Goal: Check status

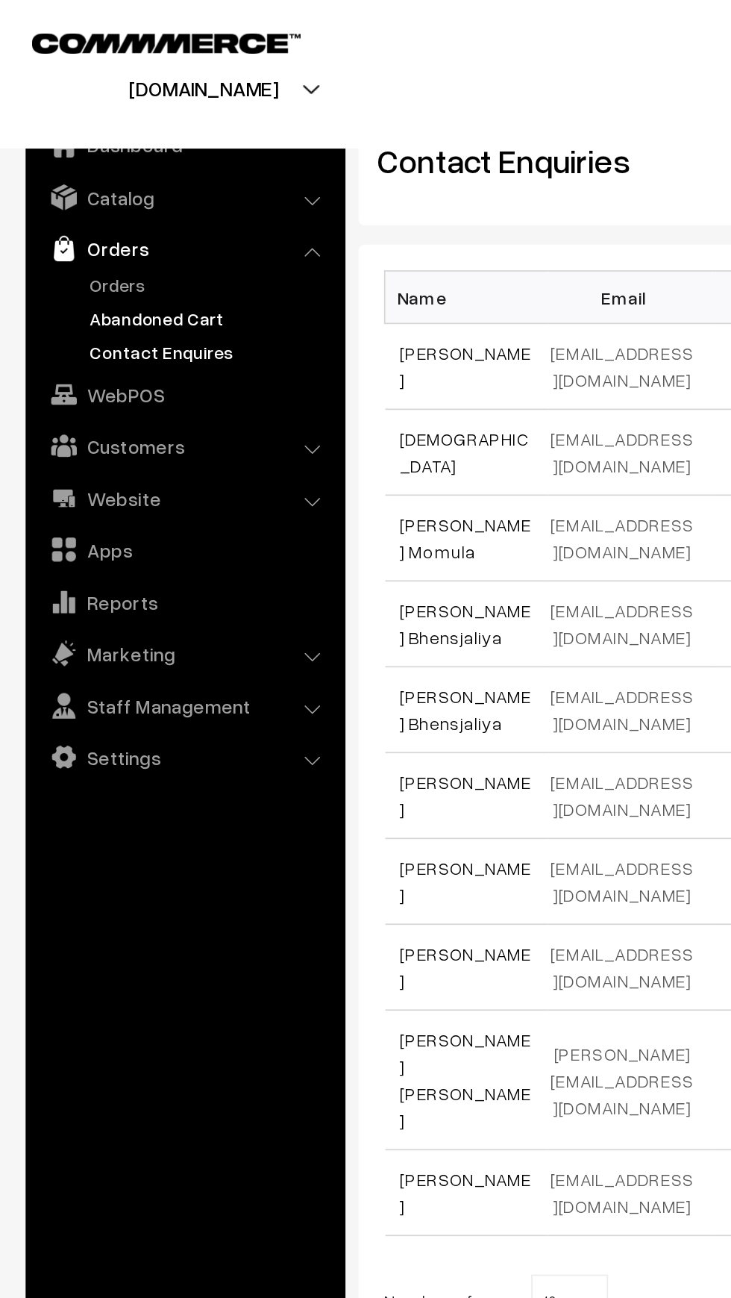
click at [68, 181] on link "Abandoned Cart" at bounding box center [123, 186] width 148 height 16
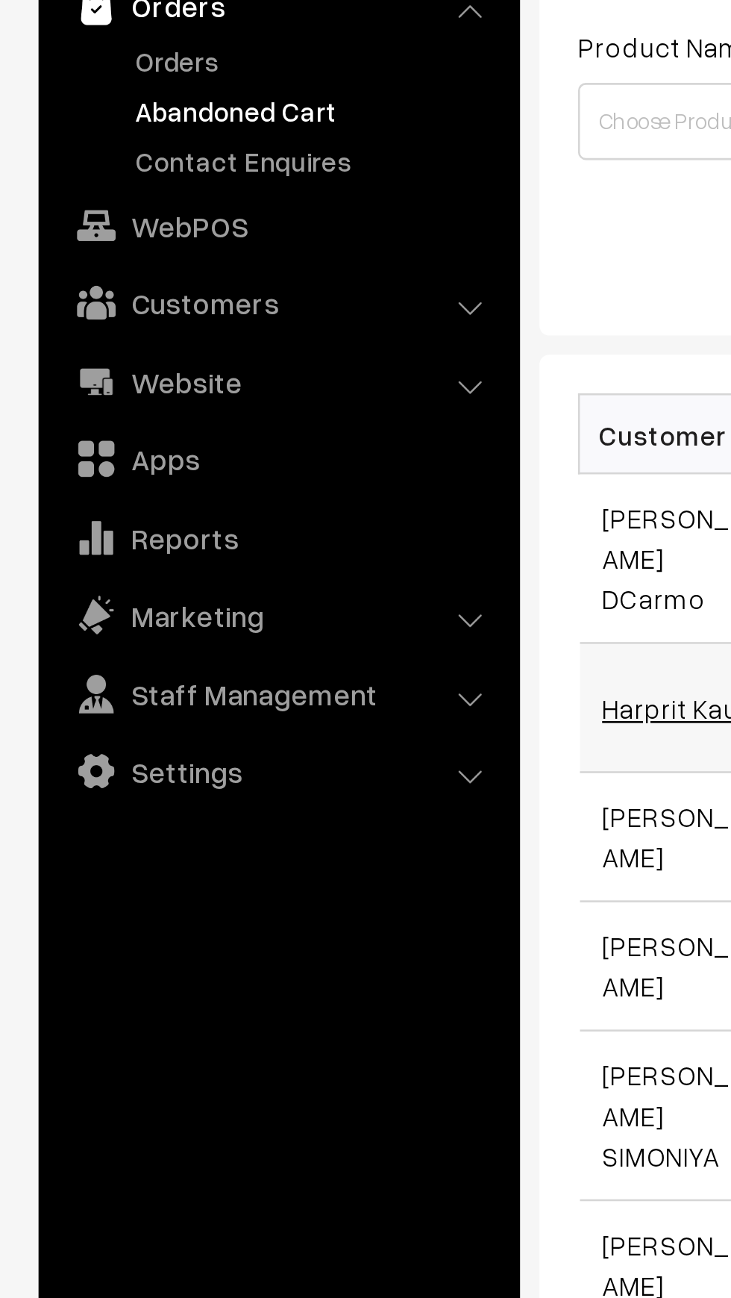
click at [259, 410] on link "Harprit Kaur" at bounding box center [262, 416] width 57 height 13
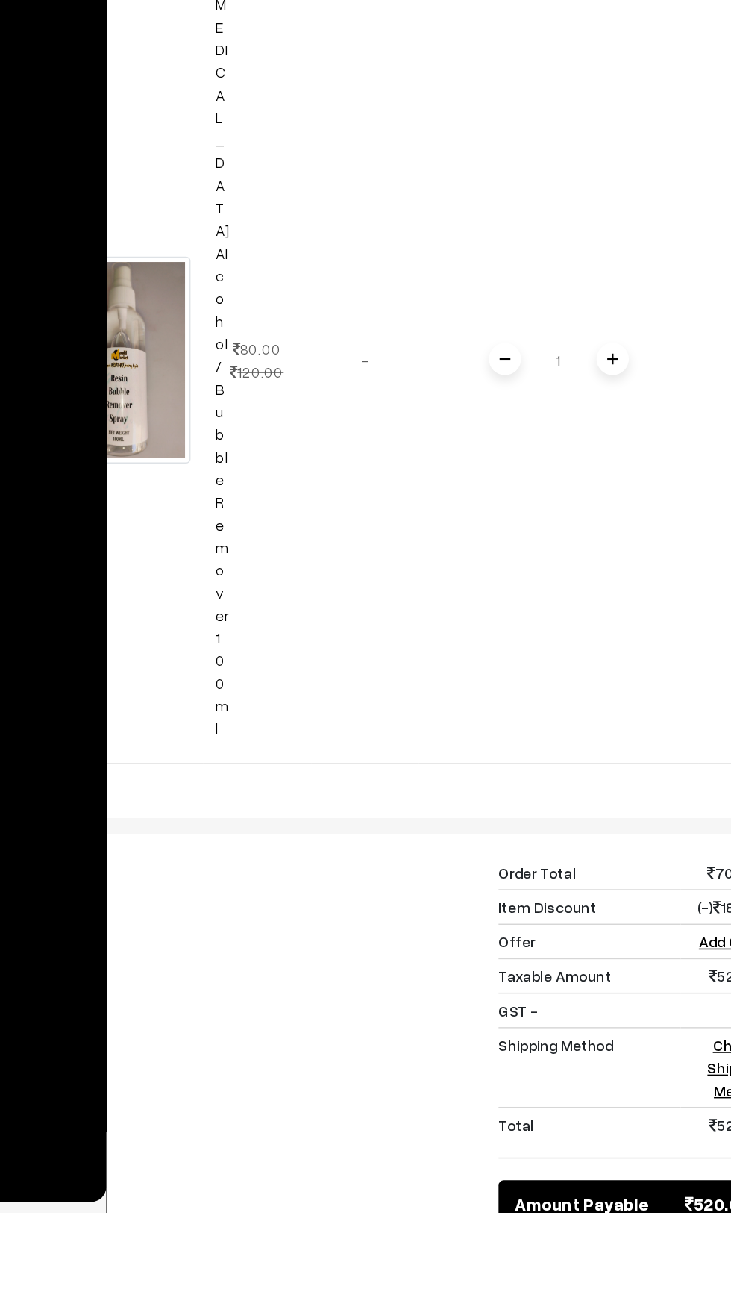
scroll to position [2126, 0]
